Goal: Find specific page/section: Find specific page/section

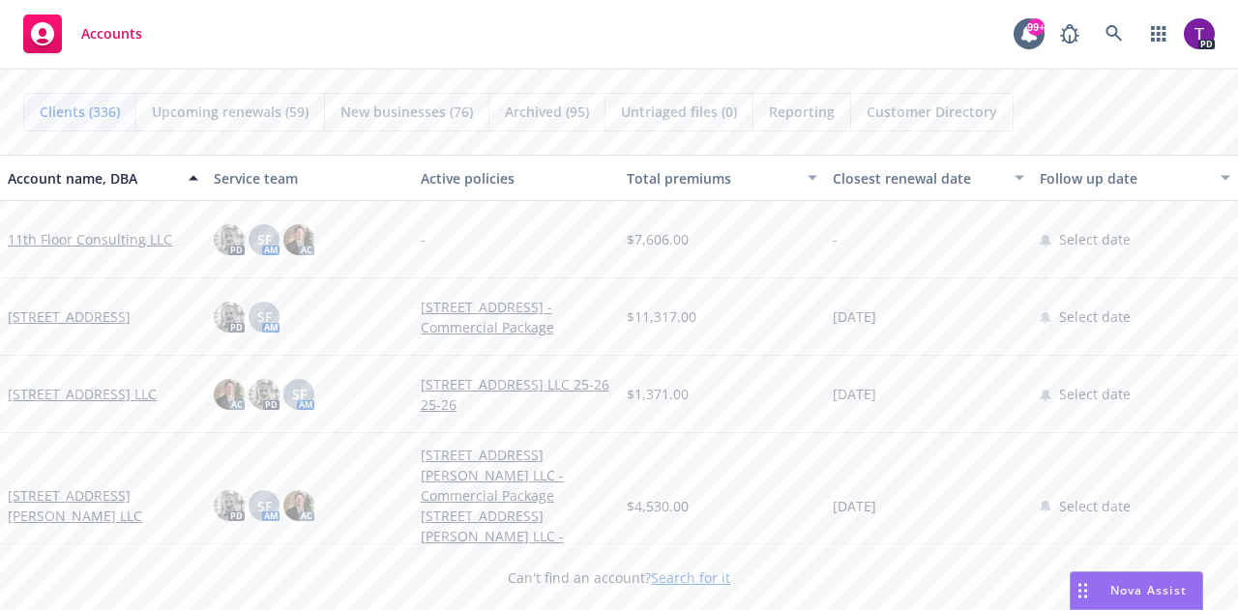
click at [670, 577] on link "Search for it" at bounding box center [690, 578] width 79 height 18
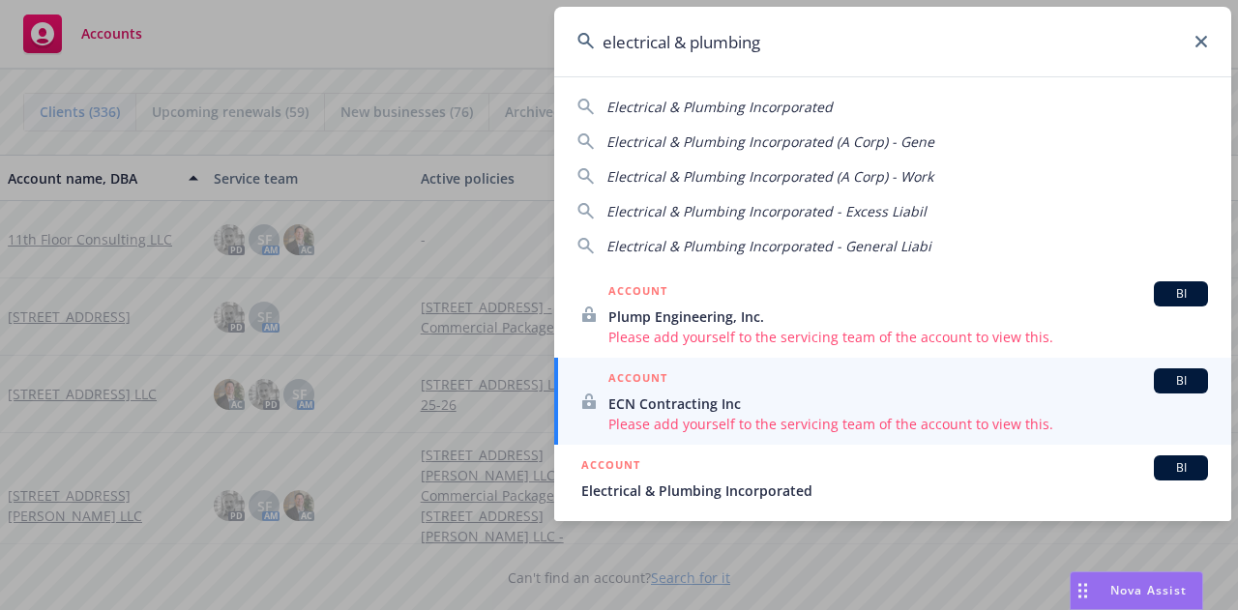
click at [740, 106] on span "Electrical & Plumbing Incorporated" at bounding box center [719, 107] width 226 height 18
type input "Electrical & Plumbing Incorporated"
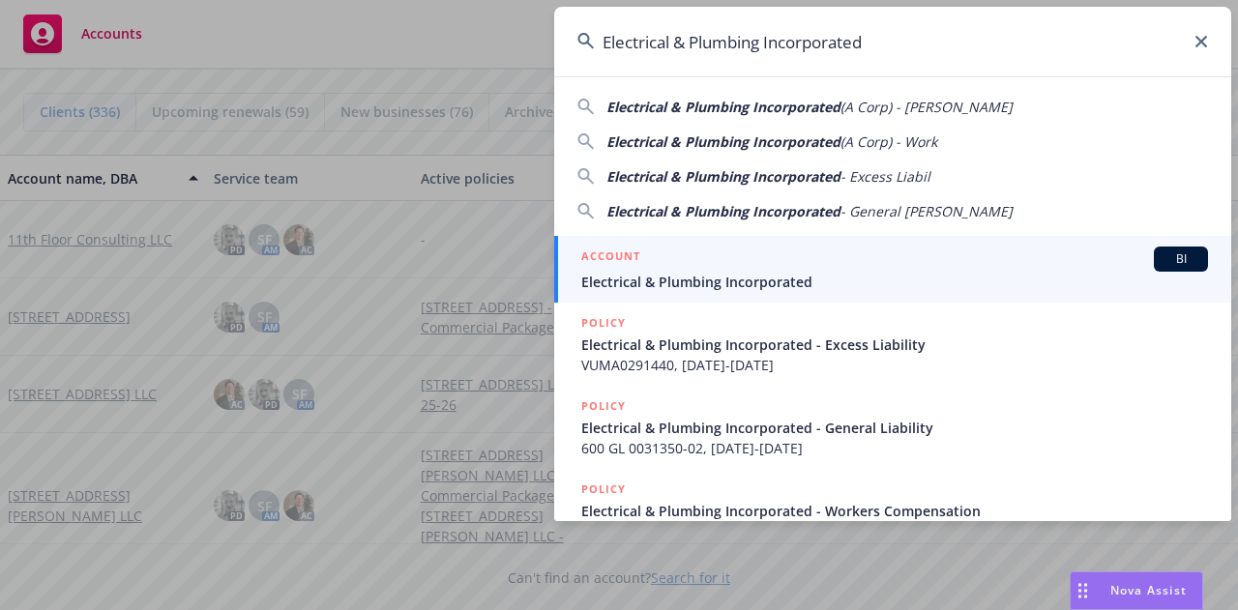
click at [669, 272] on span "Electrical & Plumbing Incorporated" at bounding box center [894, 282] width 627 height 20
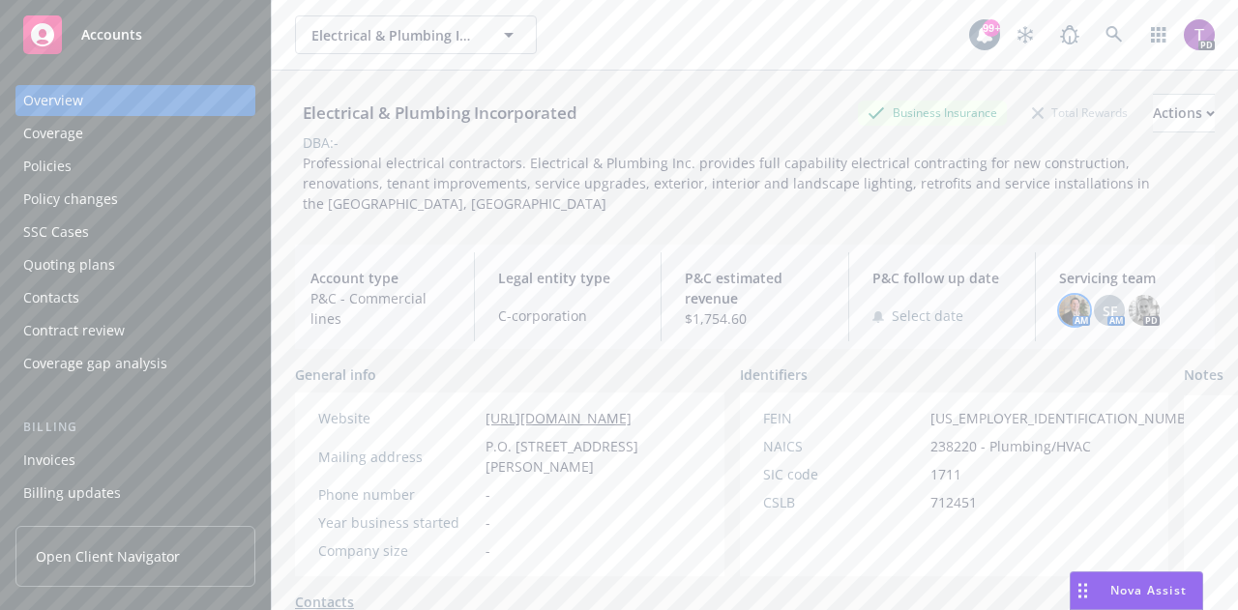
click at [1061, 307] on img at bounding box center [1074, 310] width 31 height 31
click at [1083, 259] on div "Servicing team AM SF AM PD" at bounding box center [1129, 296] width 171 height 89
click at [1103, 303] on span "SF" at bounding box center [1110, 311] width 15 height 20
click at [1136, 235] on div "Electrical & Plumbing Incorporated Business Insurance Total Rewards Actions DBA…" at bounding box center [755, 364] width 920 height 587
